Goal: Task Accomplishment & Management: Manage account settings

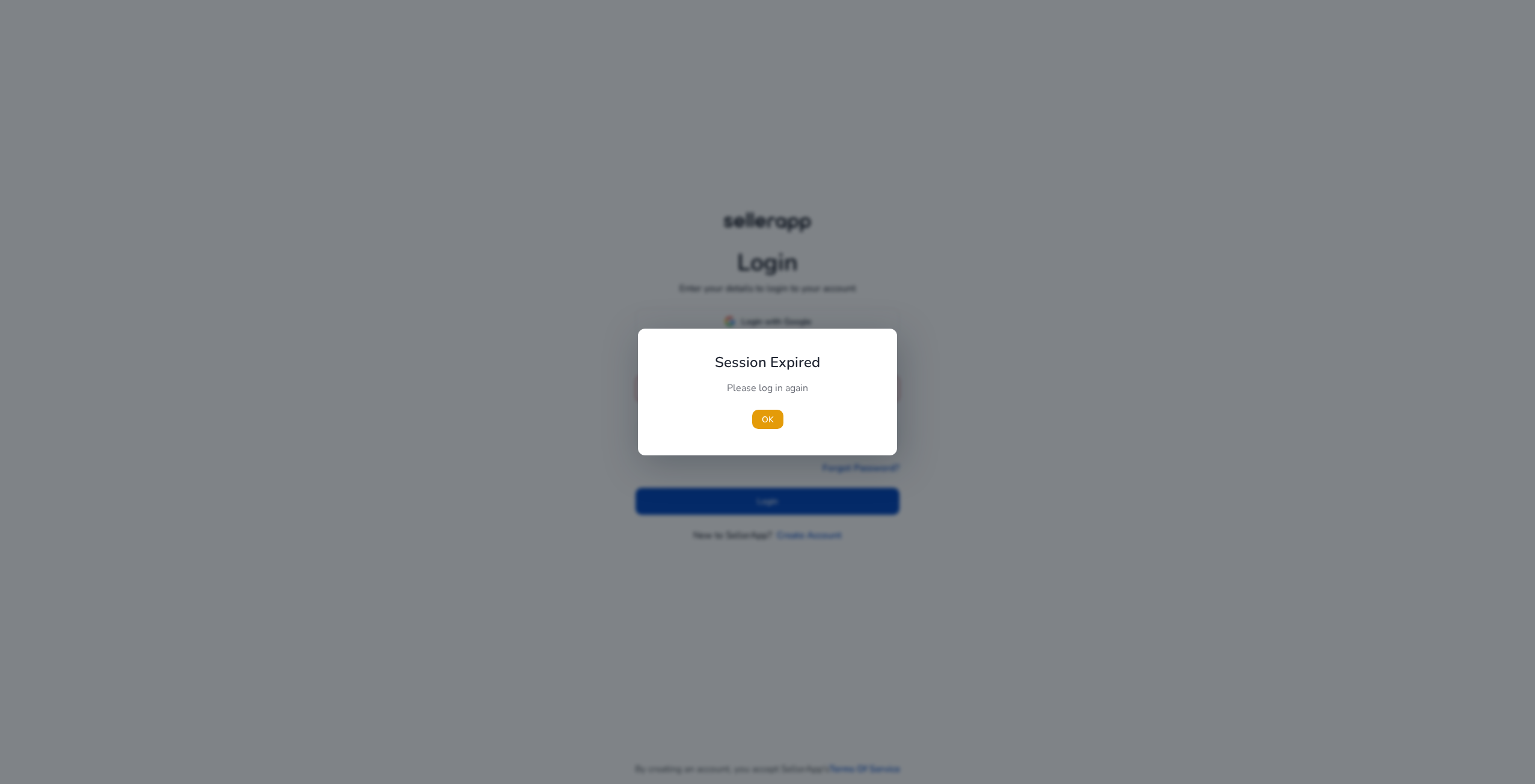
click at [761, 326] on div at bounding box center [767, 392] width 1535 height 784
drag, startPoint x: 766, startPoint y: 415, endPoint x: 771, endPoint y: 402, distance: 13.9
click at [768, 413] on span "OK" at bounding box center [767, 419] width 12 height 13
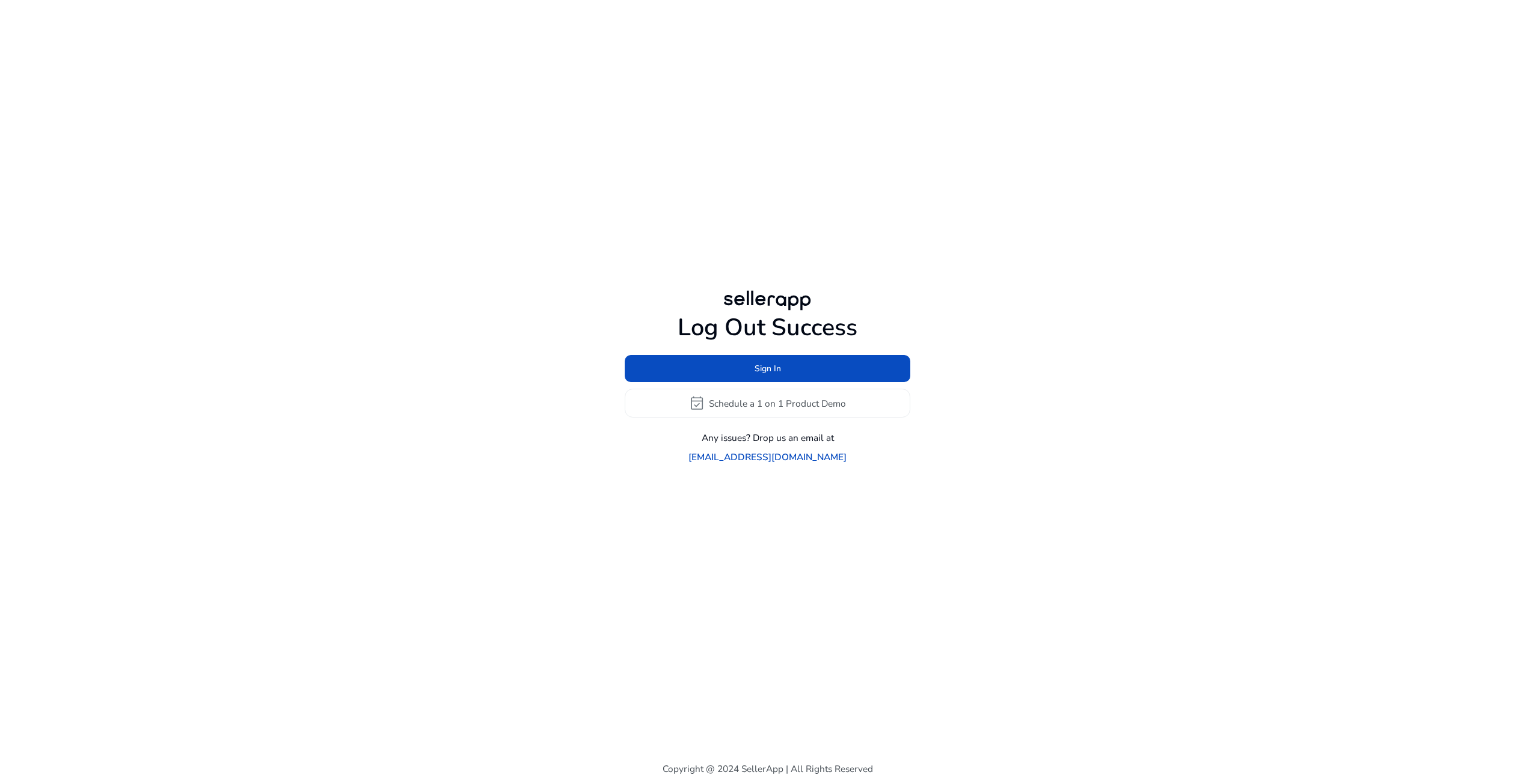
click at [767, 322] on h1 "Log Out Success" at bounding box center [767, 328] width 285 height 29
click at [765, 370] on span at bounding box center [767, 369] width 285 height 29
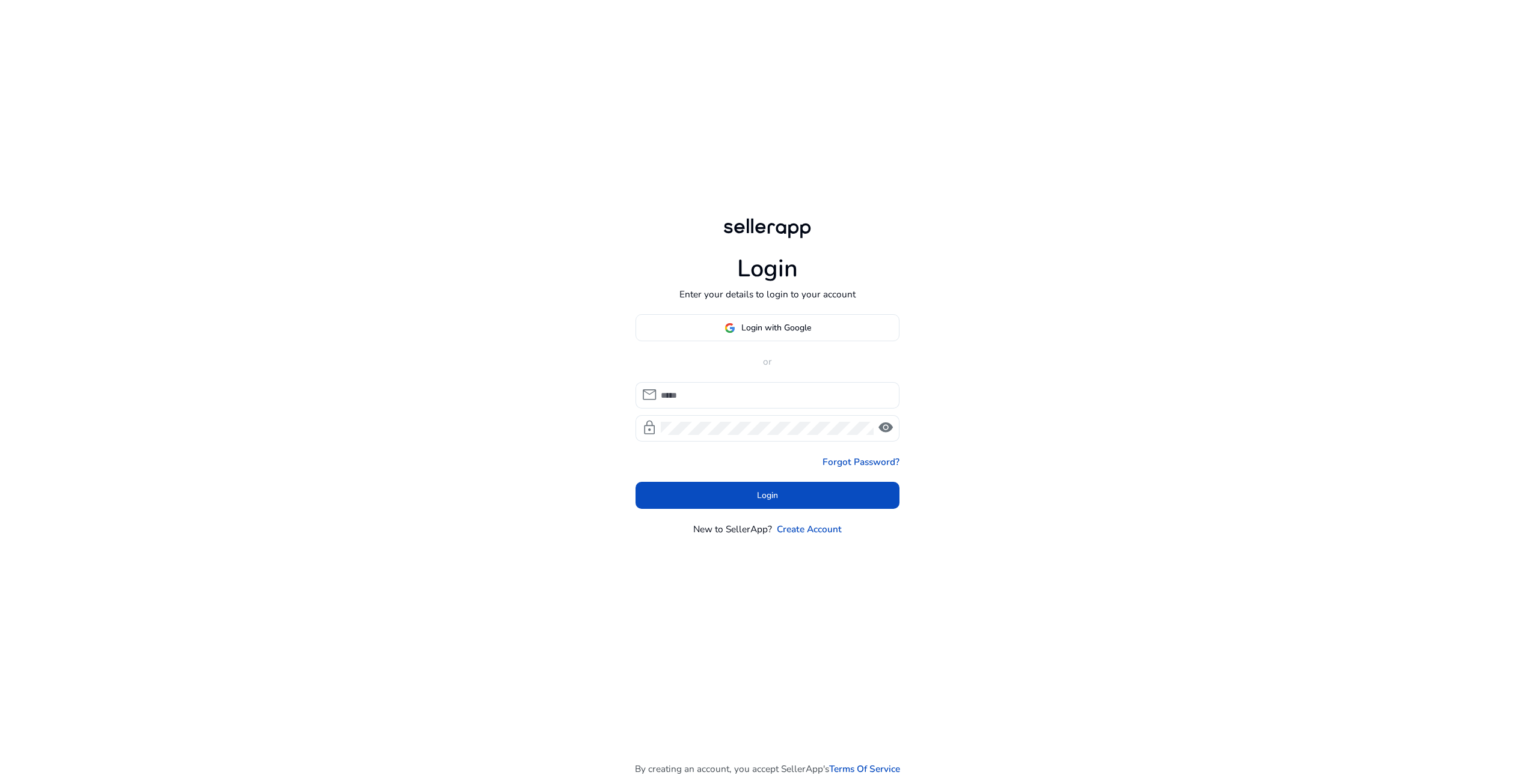
click at [765, 324] on button "Login with Google" at bounding box center [767, 327] width 264 height 27
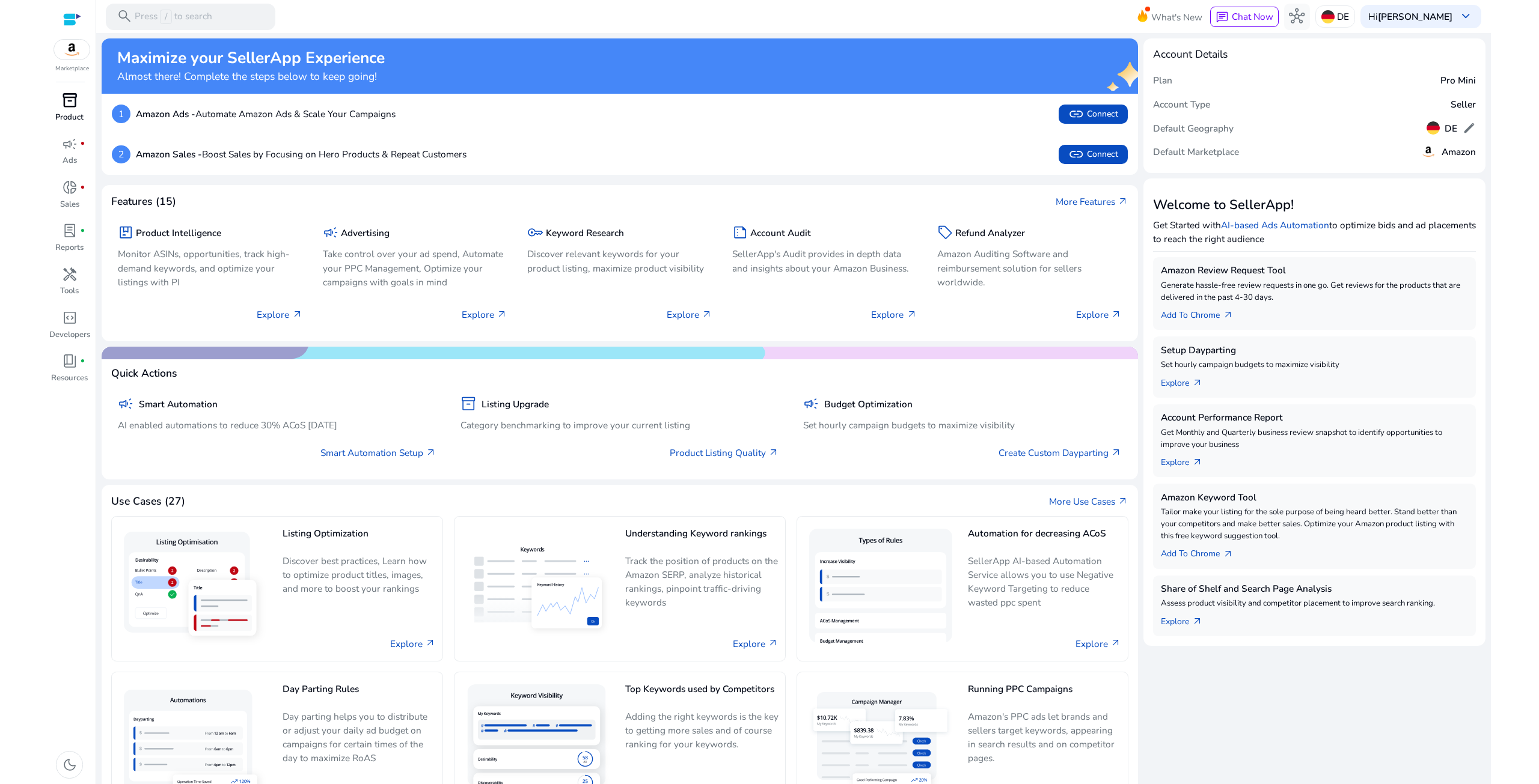
click at [72, 115] on p "Product" at bounding box center [68, 118] width 28 height 12
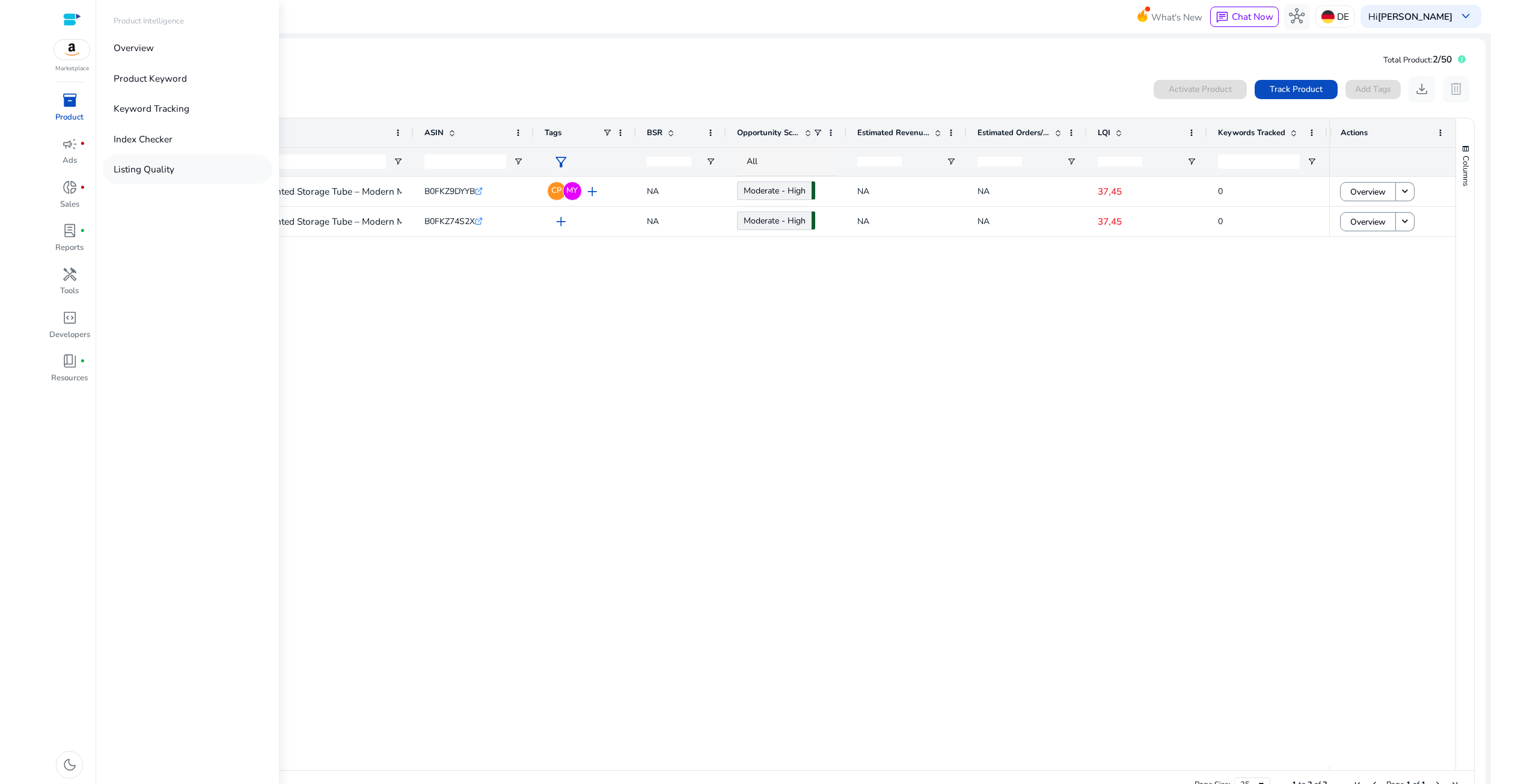
click at [172, 168] on p "Listing Quality" at bounding box center [144, 169] width 61 height 13
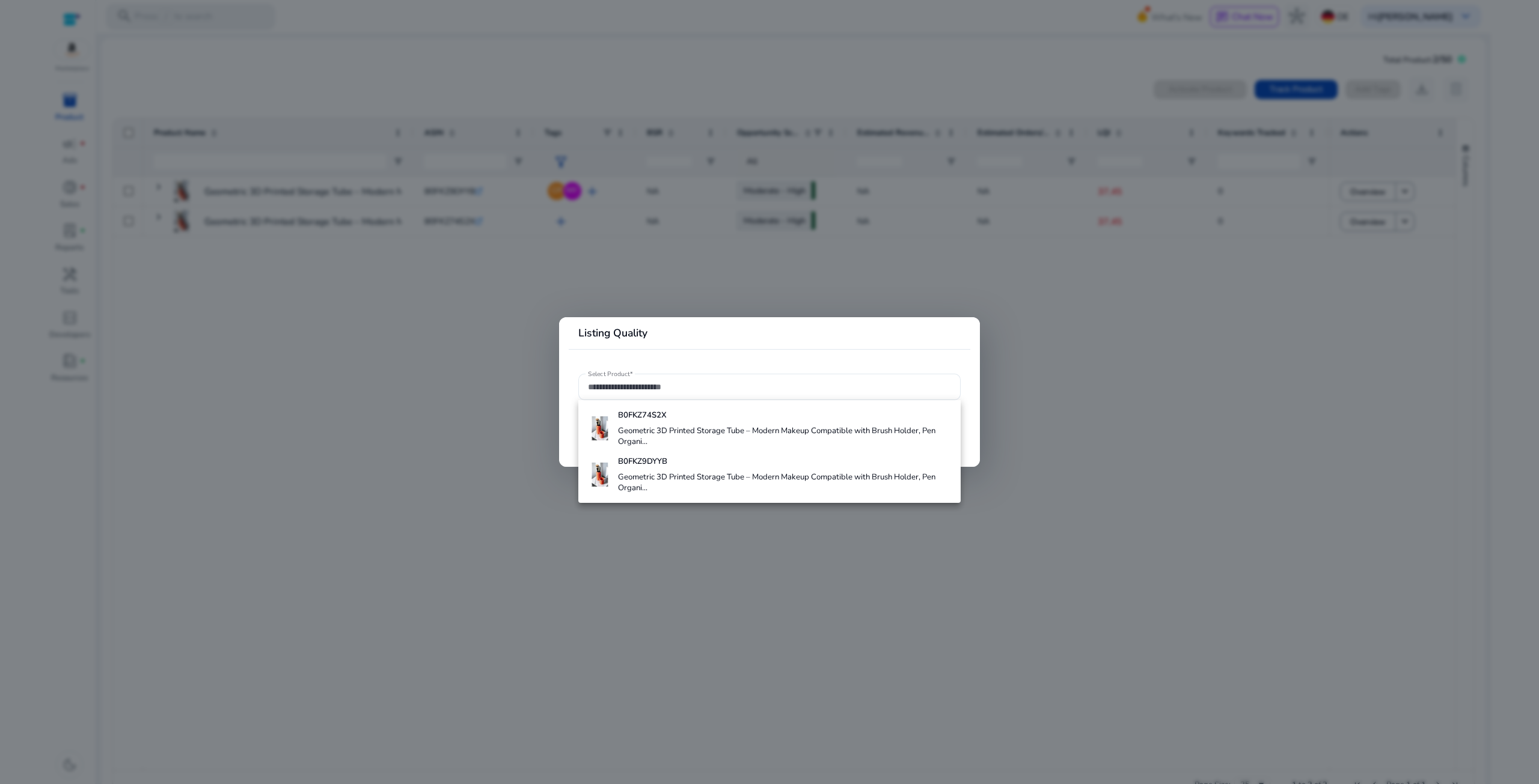
drag, startPoint x: 431, startPoint y: 423, endPoint x: 423, endPoint y: 419, distance: 8.9
click at [443, 428] on div at bounding box center [769, 392] width 1539 height 784
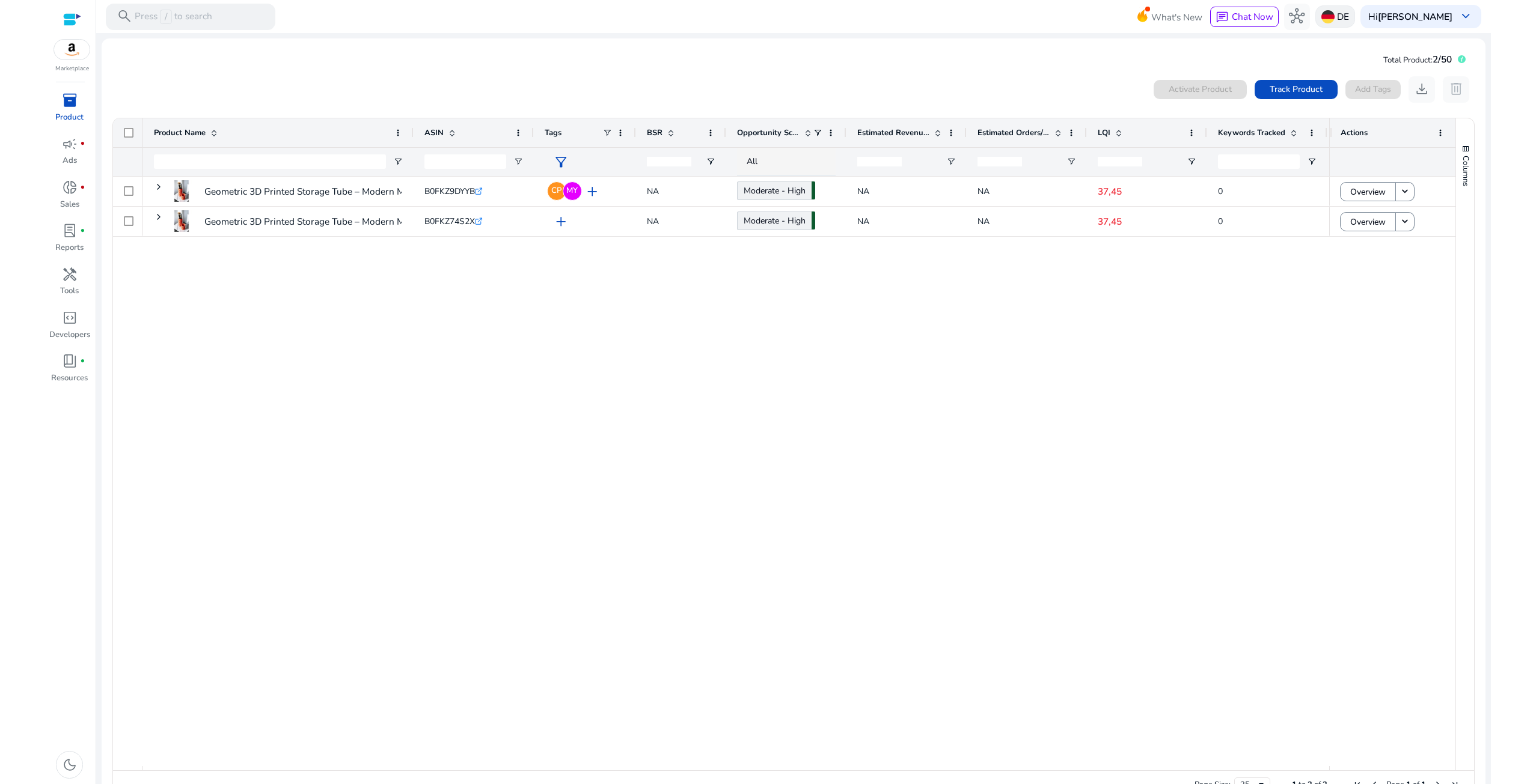
click at [1337, 16] on p "DE" at bounding box center [1342, 16] width 12 height 21
click at [546, 424] on div at bounding box center [769, 392] width 1539 height 784
click at [76, 19] on div at bounding box center [71, 19] width 18 height 13
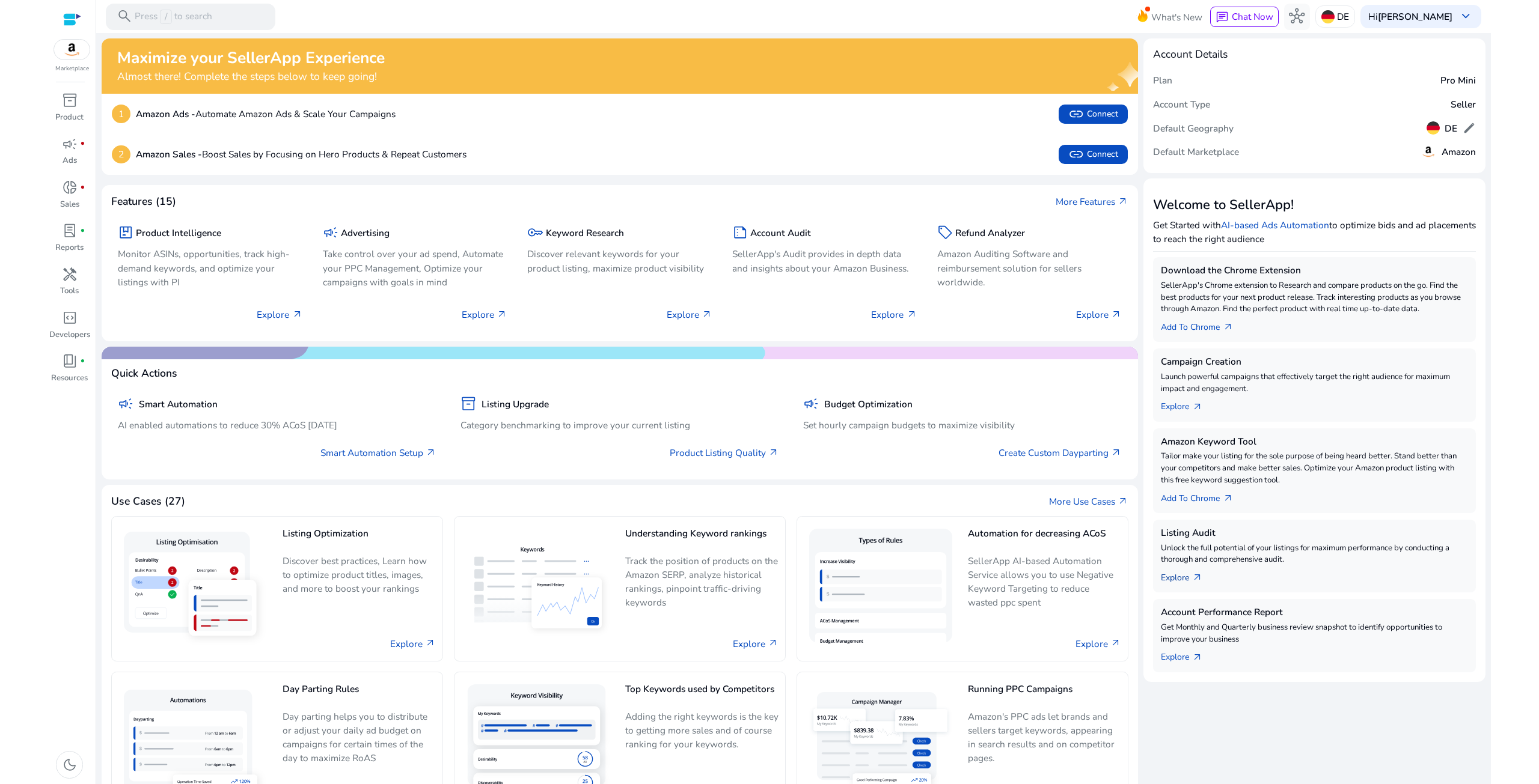
click at [1181, 576] on link "Explore arrow_outward" at bounding box center [1187, 575] width 52 height 18
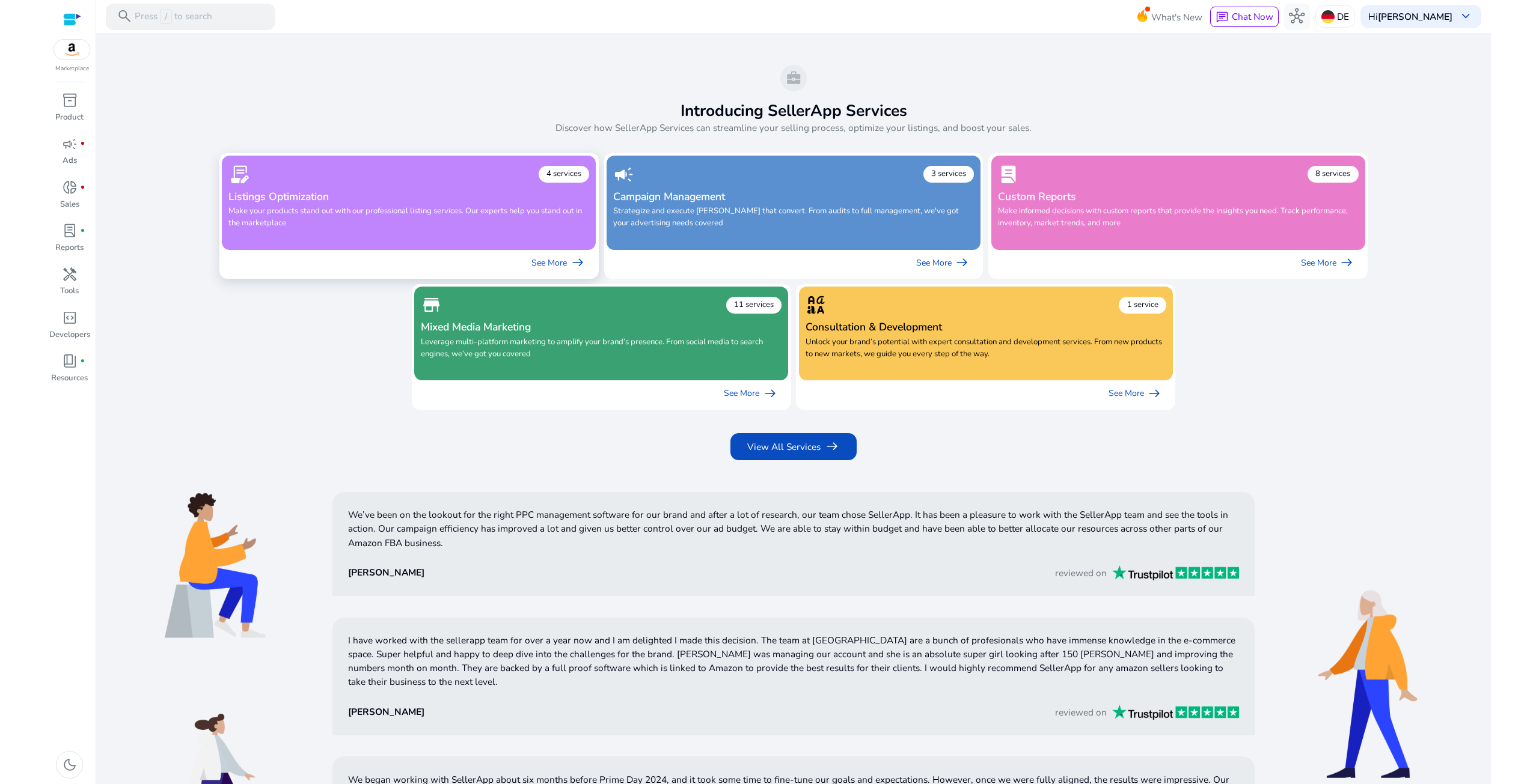
click at [419, 210] on p "Make your products stand out with our professional listing services. Our expert…" at bounding box center [409, 222] width 360 height 33
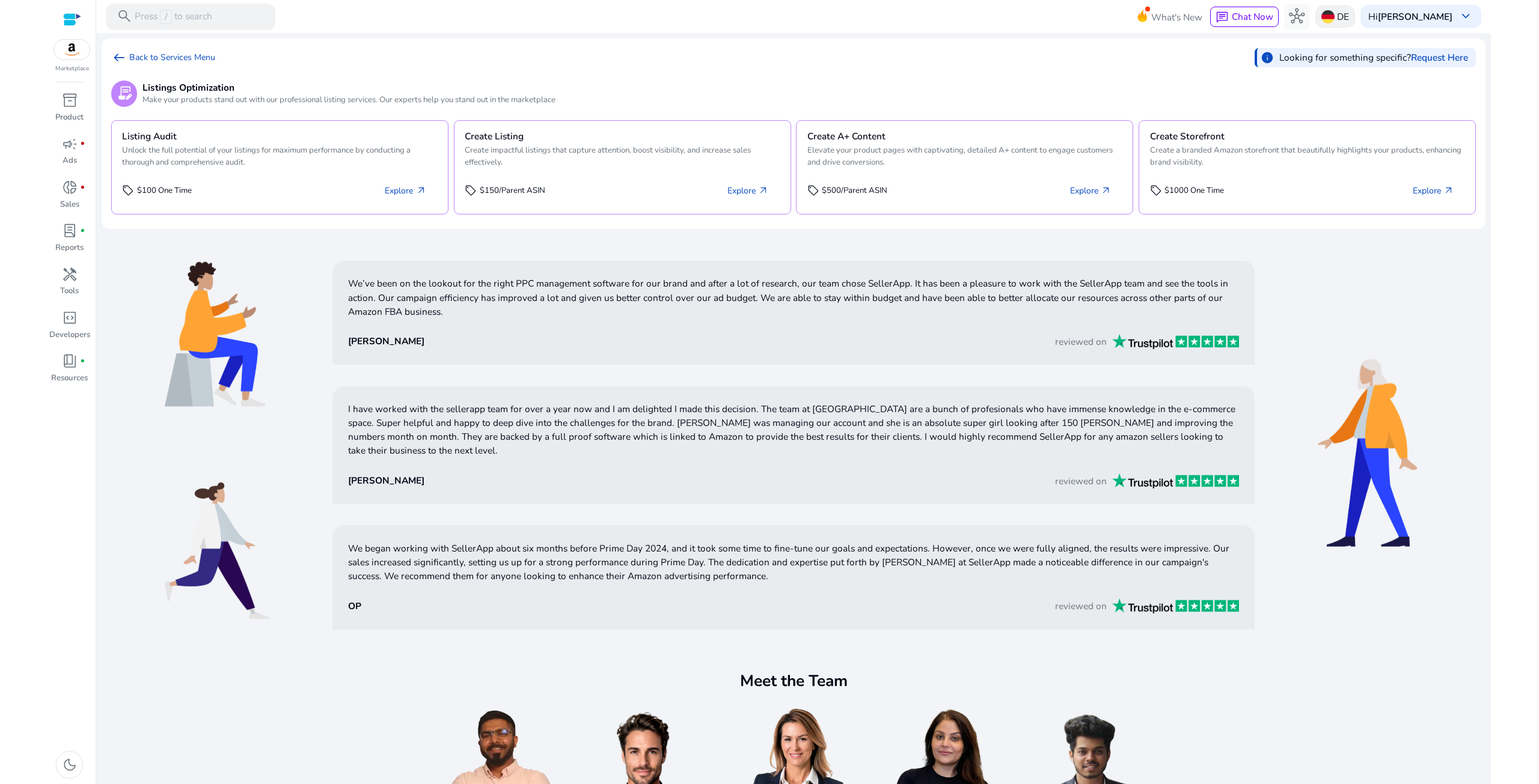
click at [1337, 17] on p "DE" at bounding box center [1342, 16] width 12 height 21
click at [1358, 63] on link "Manage Geos & Marketplaces" at bounding box center [1394, 71] width 130 height 24
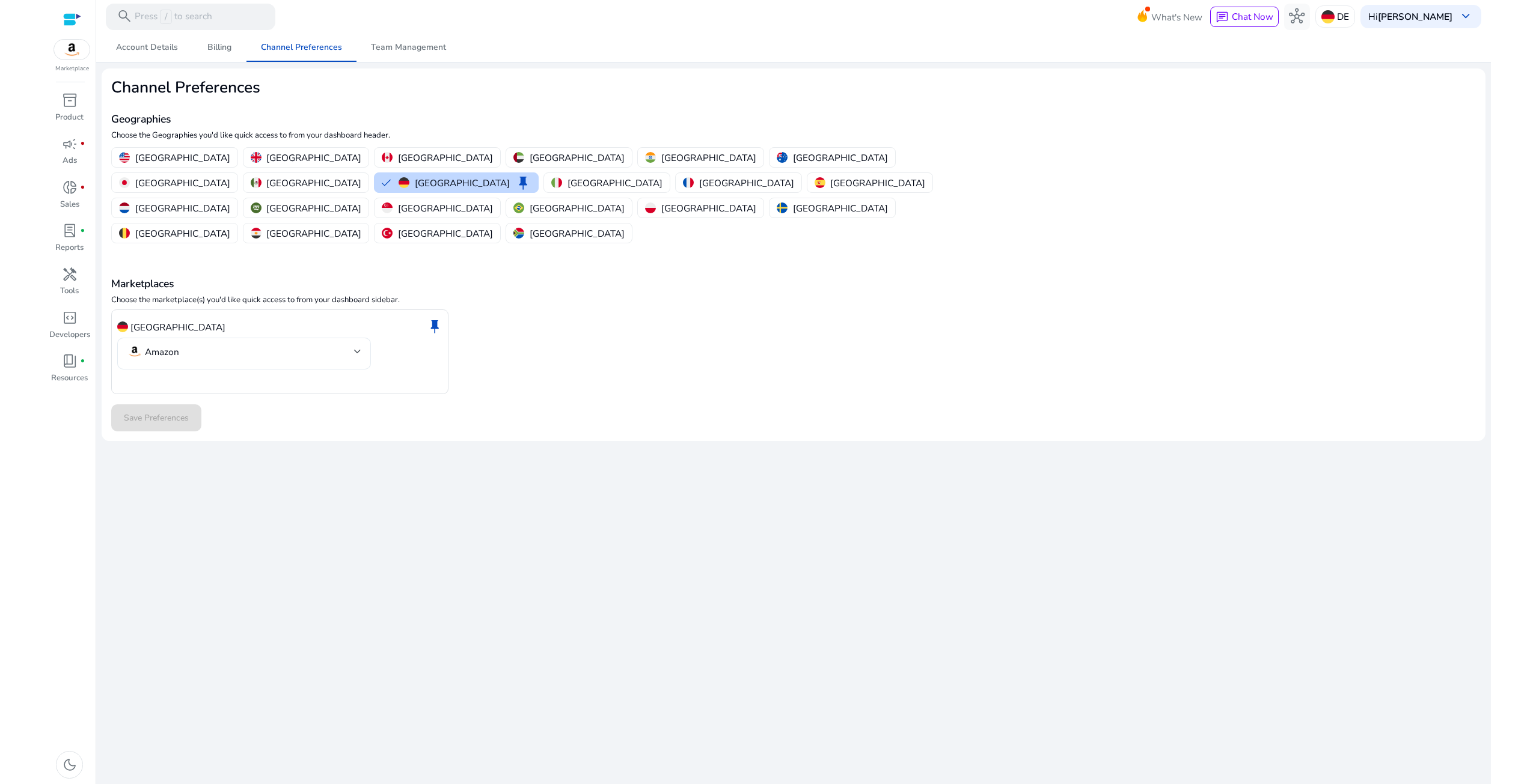
click at [341, 344] on mat-select-trigger "Amazon" at bounding box center [241, 352] width 227 height 15
click at [247, 343] on span "Amazon keep" at bounding box center [254, 338] width 214 height 15
click at [239, 340] on span "Amazon" at bounding box center [254, 338] width 214 height 13
click at [167, 373] on div at bounding box center [769, 392] width 1539 height 784
click at [166, 411] on span "Save Preferences" at bounding box center [156, 417] width 65 height 13
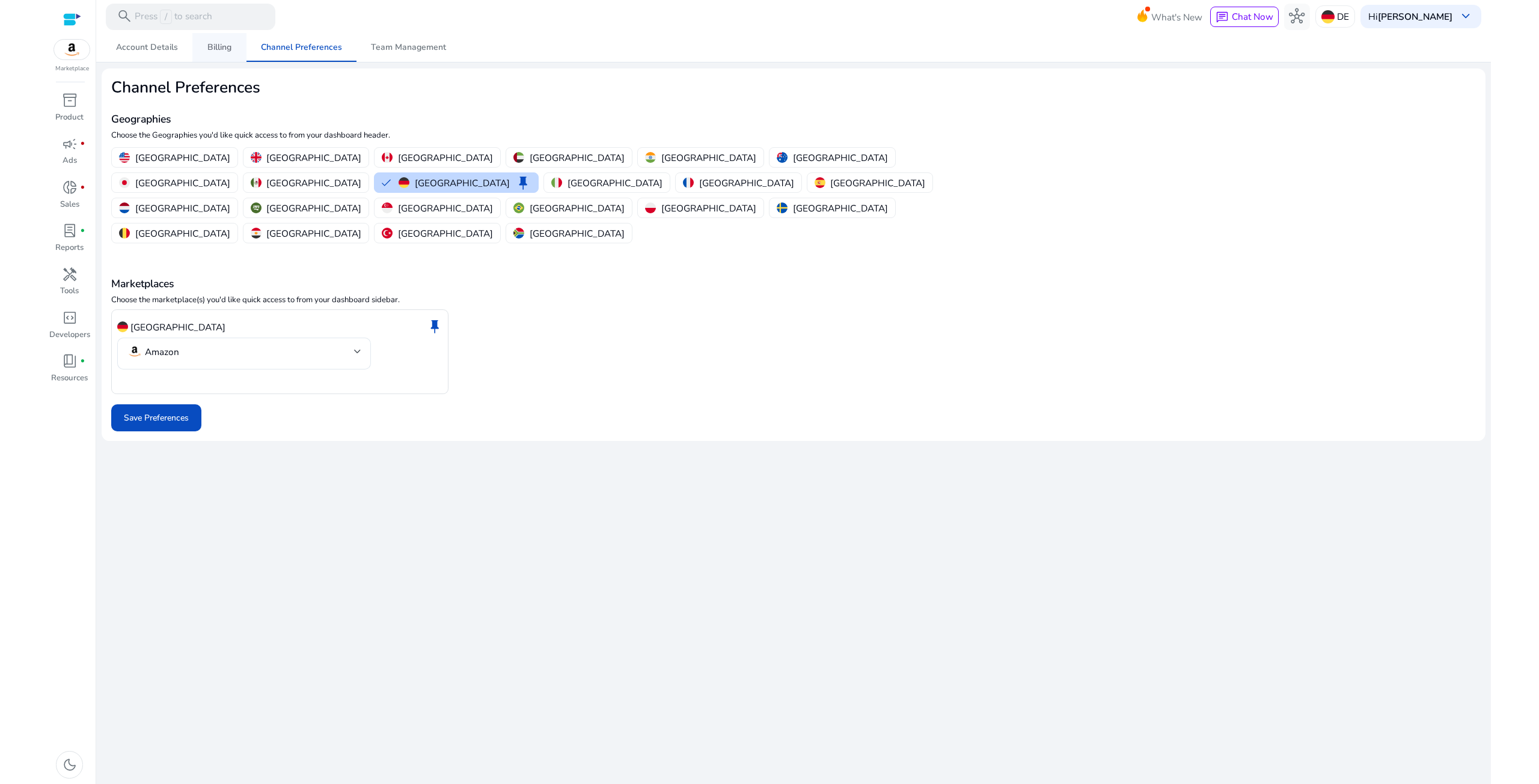
click at [221, 49] on span "Billing" at bounding box center [219, 47] width 24 height 9
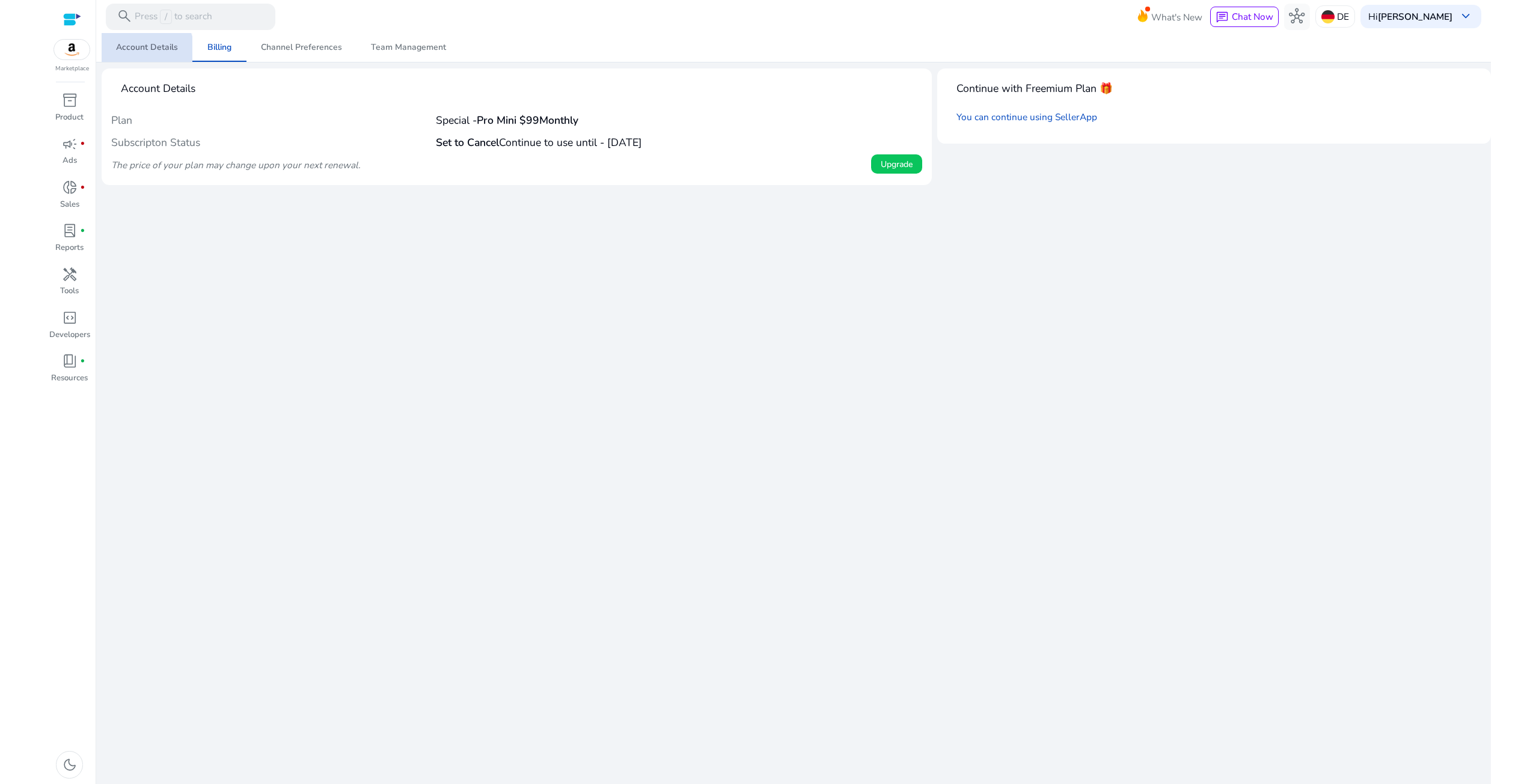
click at [137, 53] on span "Account Details" at bounding box center [146, 47] width 62 height 29
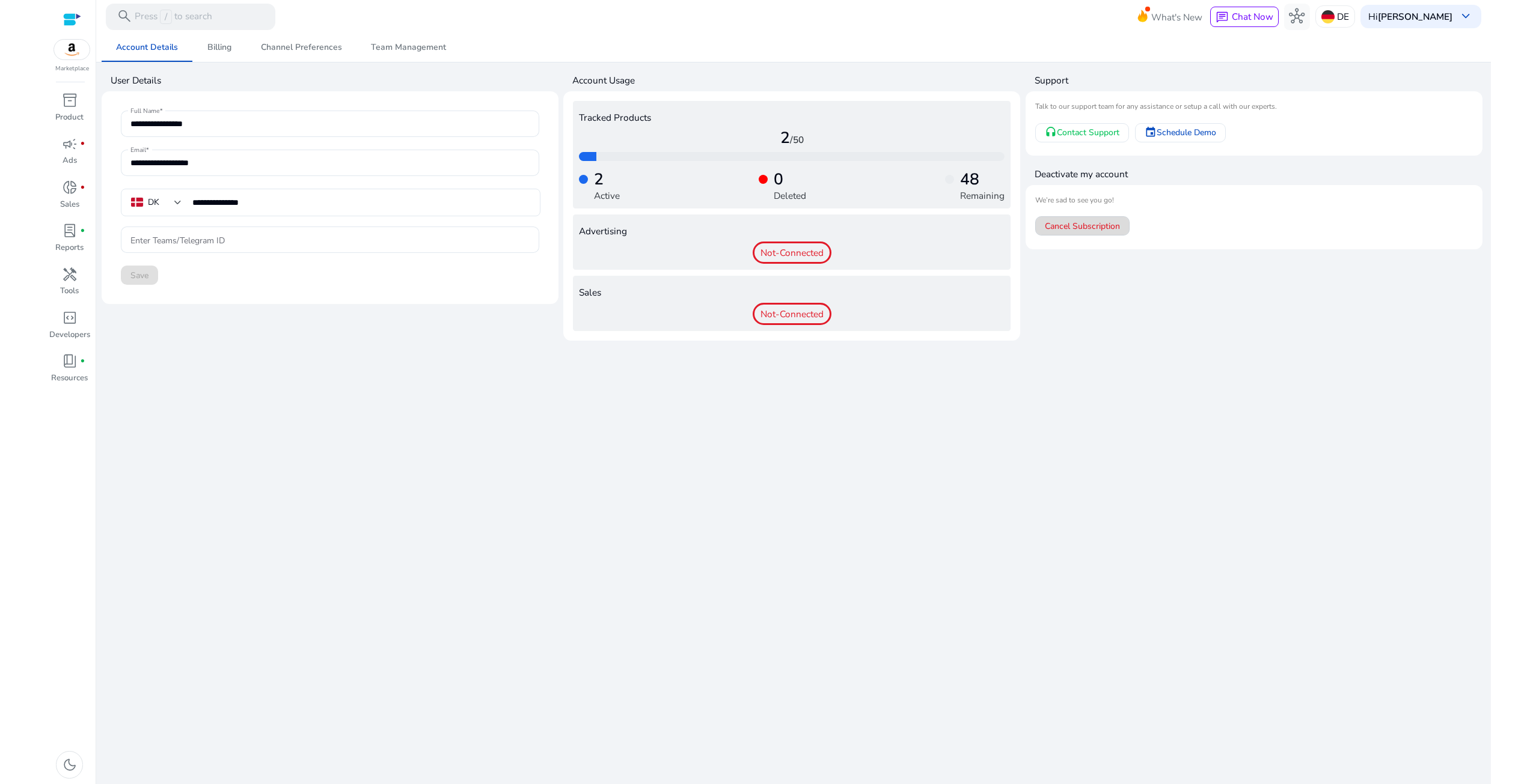
click at [1077, 228] on span "Cancel Subscription" at bounding box center [1082, 225] width 75 height 13
